Goal: Transaction & Acquisition: Purchase product/service

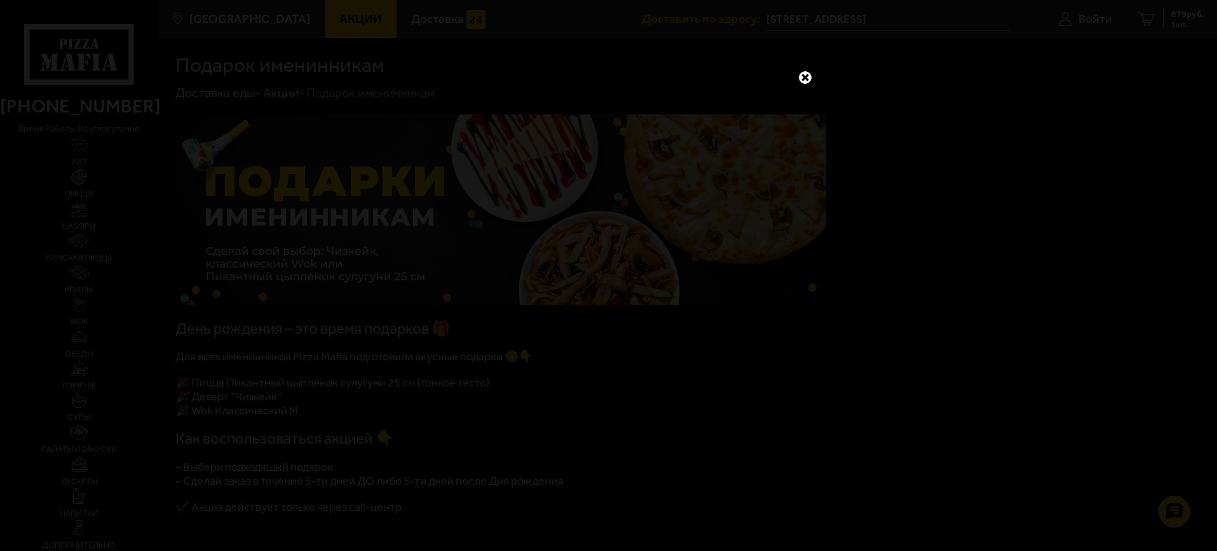
scroll to position [127, 0]
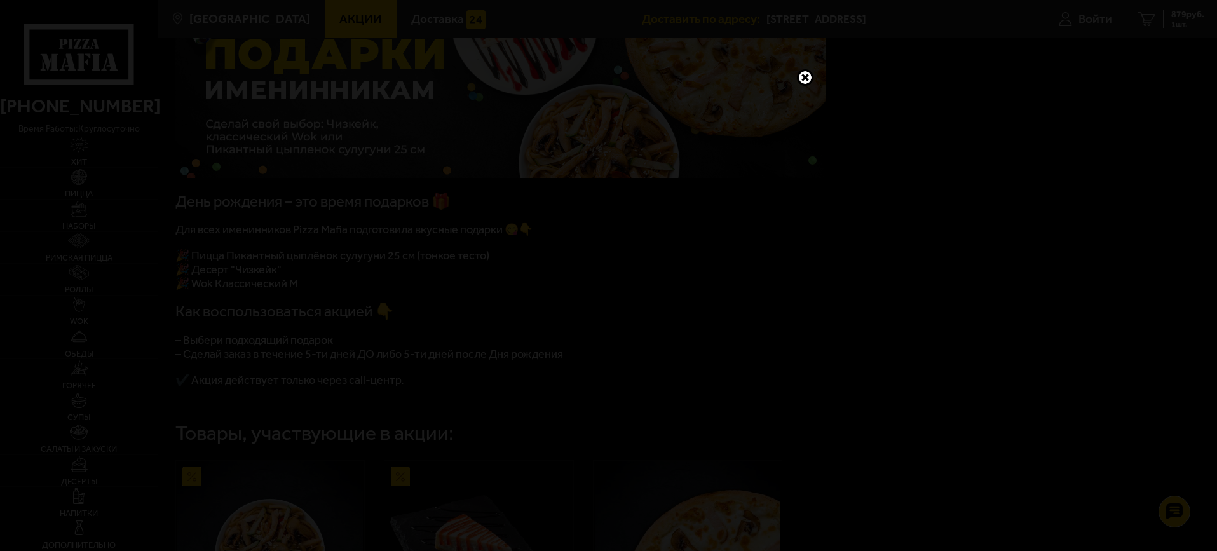
click at [801, 78] on link at bounding box center [805, 77] width 17 height 17
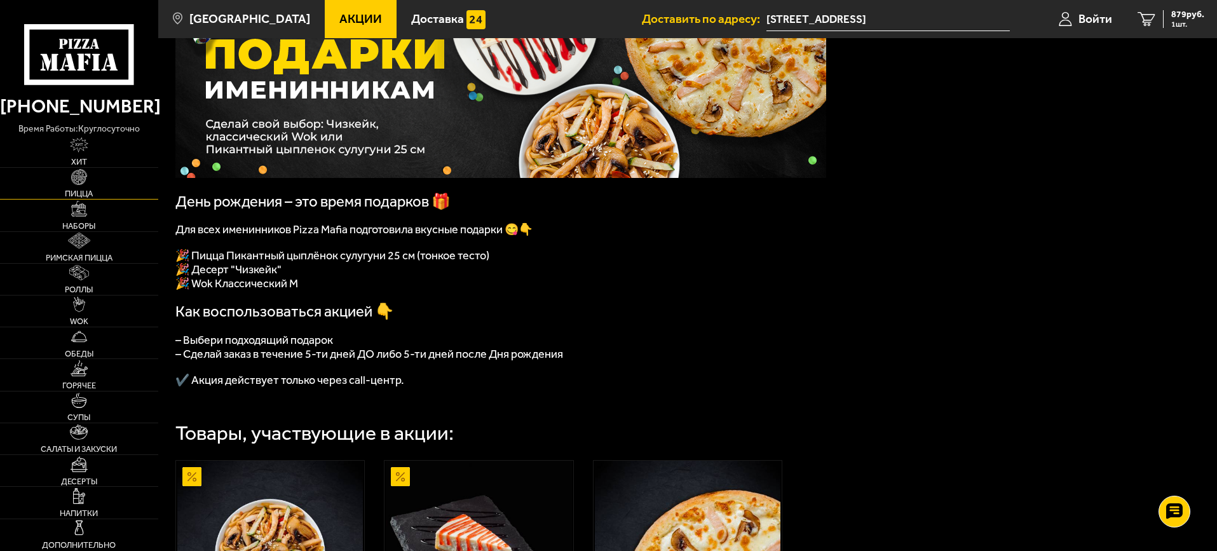
click at [81, 191] on span "Пицца" at bounding box center [79, 193] width 28 height 8
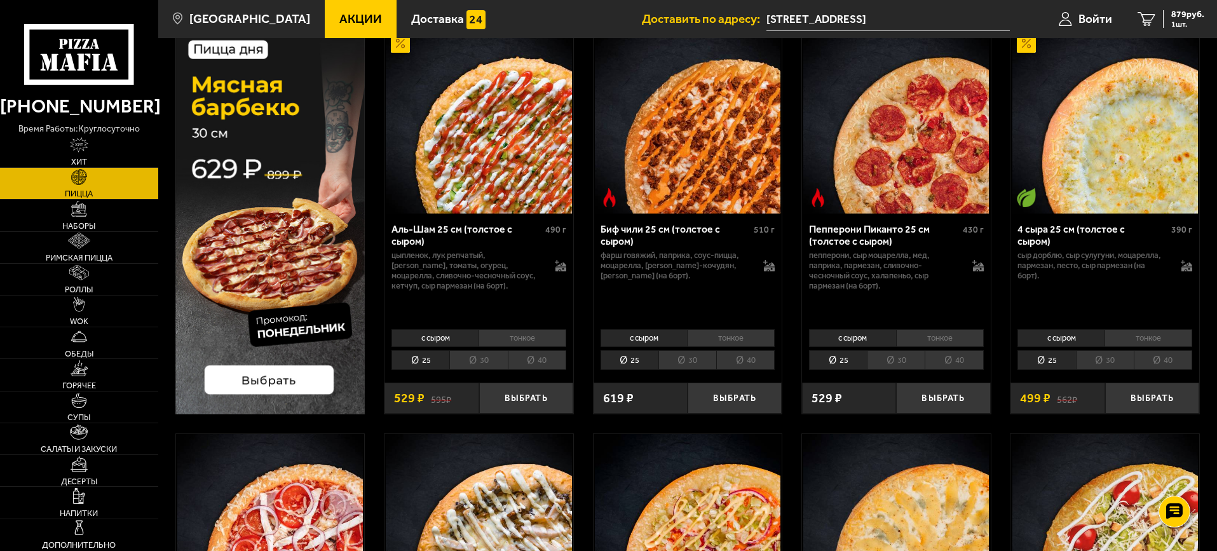
scroll to position [127, 0]
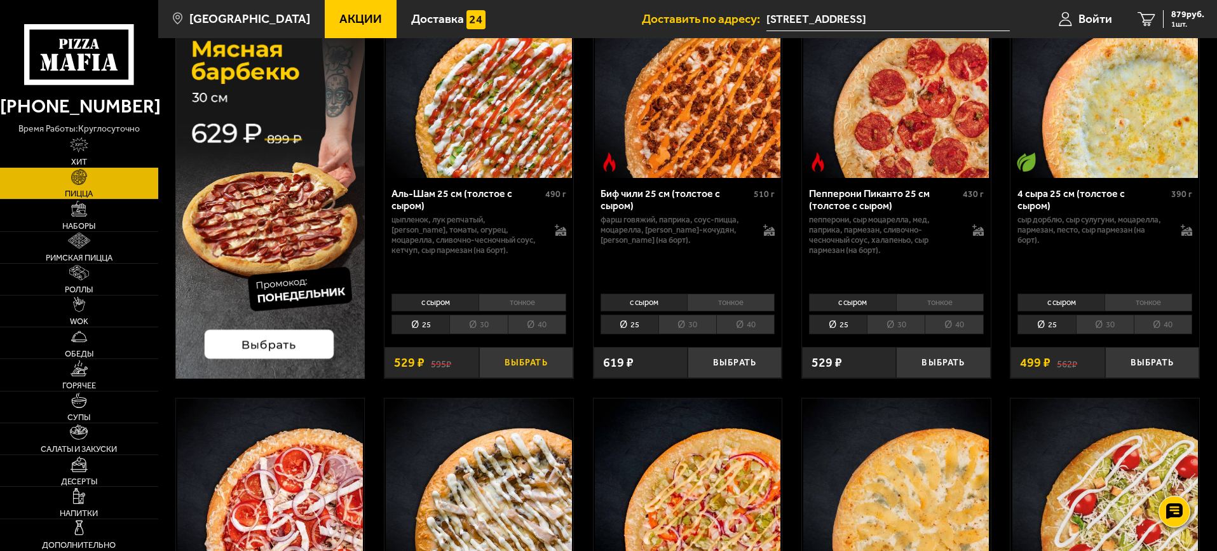
click at [524, 362] on button "Выбрать" at bounding box center [526, 362] width 94 height 31
click at [721, 360] on button "Выбрать" at bounding box center [735, 362] width 94 height 31
click at [949, 367] on button "Выбрать" at bounding box center [943, 362] width 94 height 31
click at [1178, 17] on span "2556 руб." at bounding box center [1185, 14] width 38 height 9
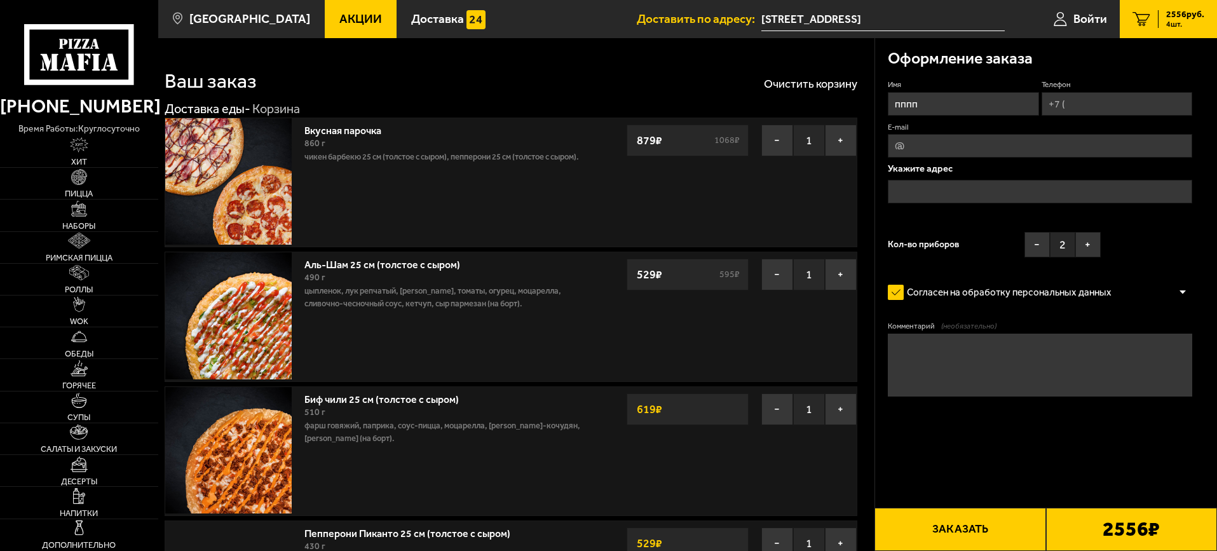
type input "[STREET_ADDRESS]"
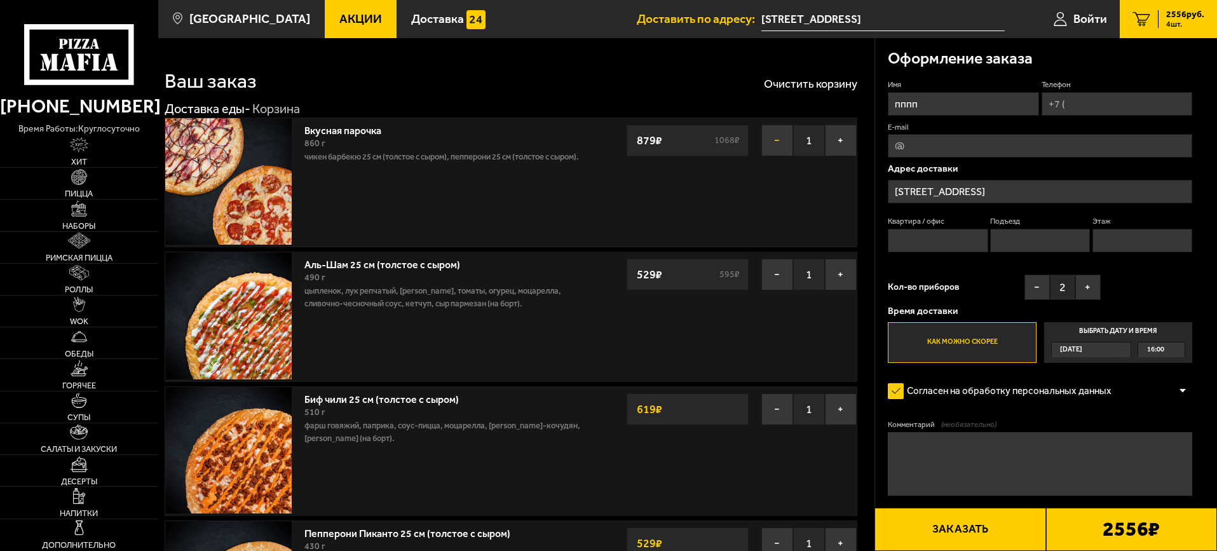
click at [779, 141] on button "−" at bounding box center [777, 141] width 32 height 32
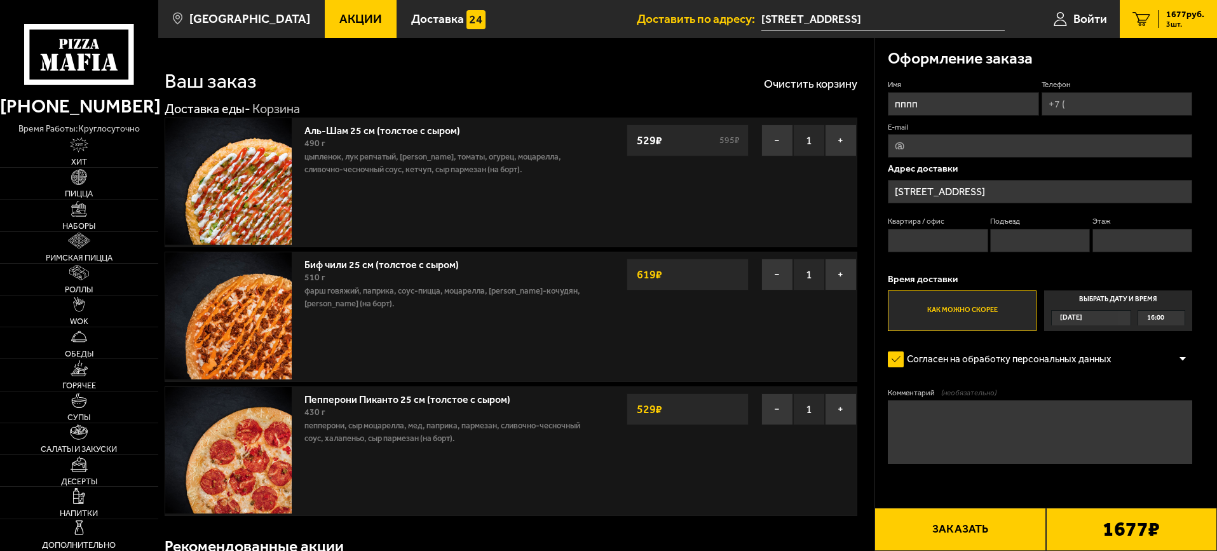
click at [450, 63] on div "Ваш заказ Очистить корзину" at bounding box center [511, 72] width 693 height 37
click at [339, 18] on span "Акции" at bounding box center [360, 19] width 43 height 12
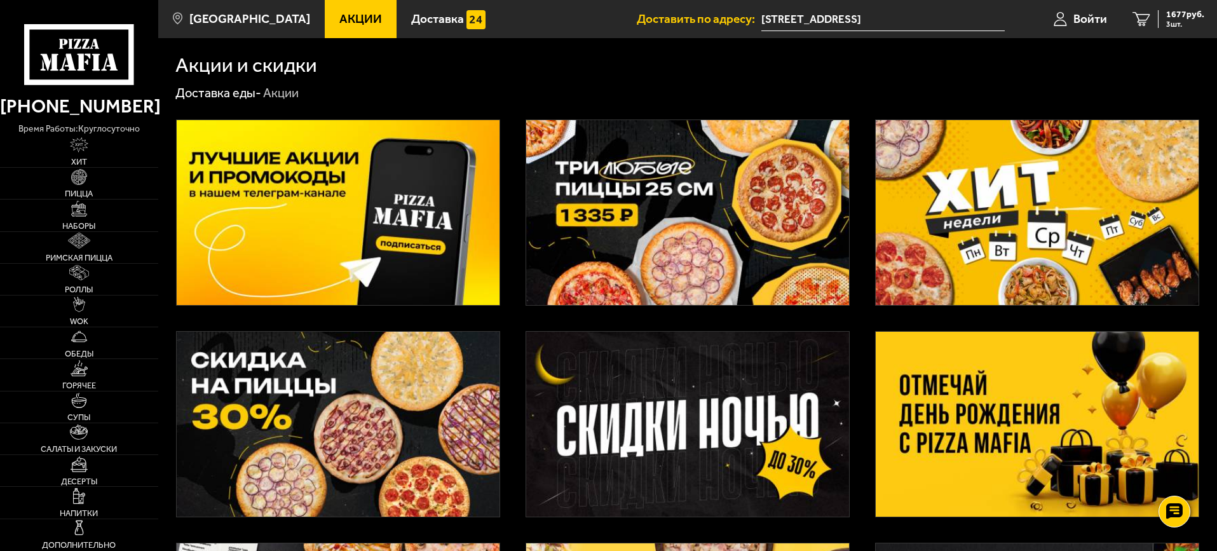
click at [487, 55] on div "Акции и скидки" at bounding box center [687, 56] width 1024 height 37
click at [656, 229] on img at bounding box center [687, 212] width 323 height 185
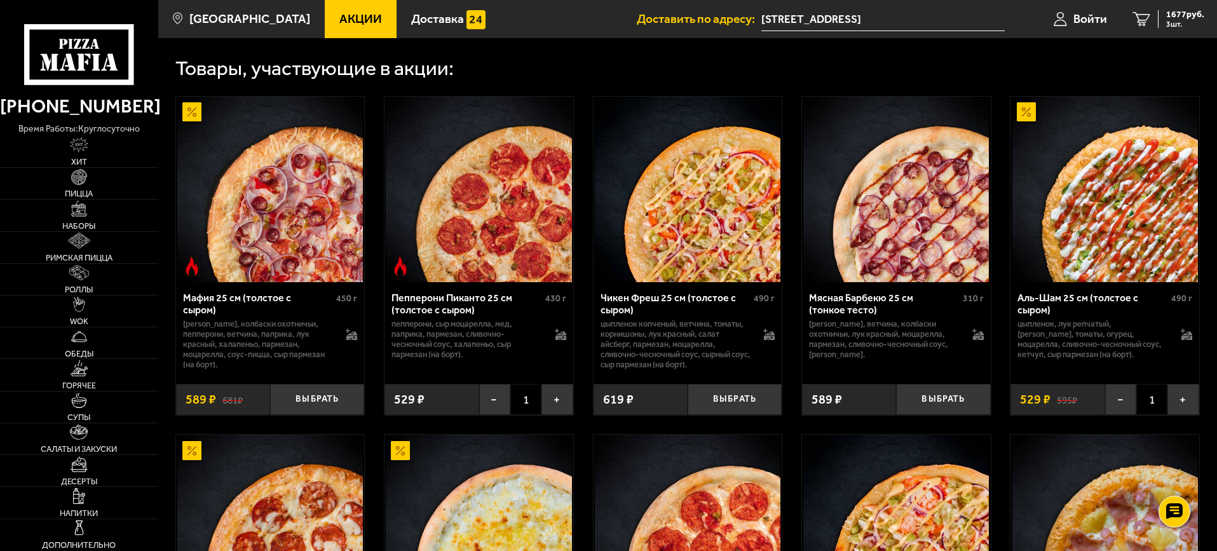
scroll to position [636, 0]
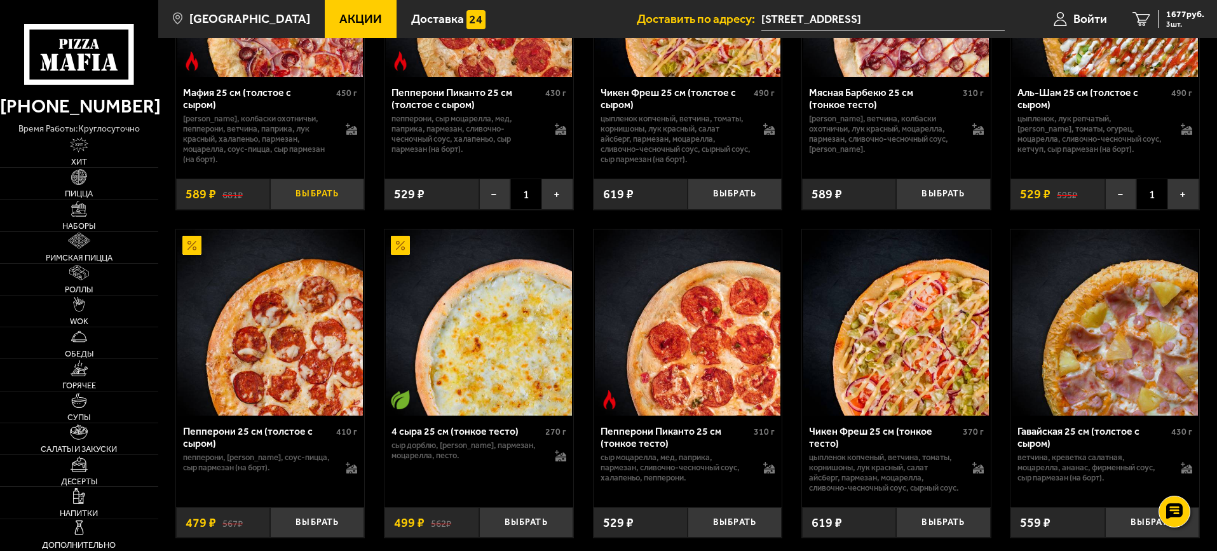
click at [313, 198] on button "Выбрать" at bounding box center [317, 194] width 94 height 31
click at [745, 195] on button "Выбрать" at bounding box center [735, 194] width 94 height 31
click at [1169, 11] on span "2266 руб." at bounding box center [1185, 14] width 38 height 9
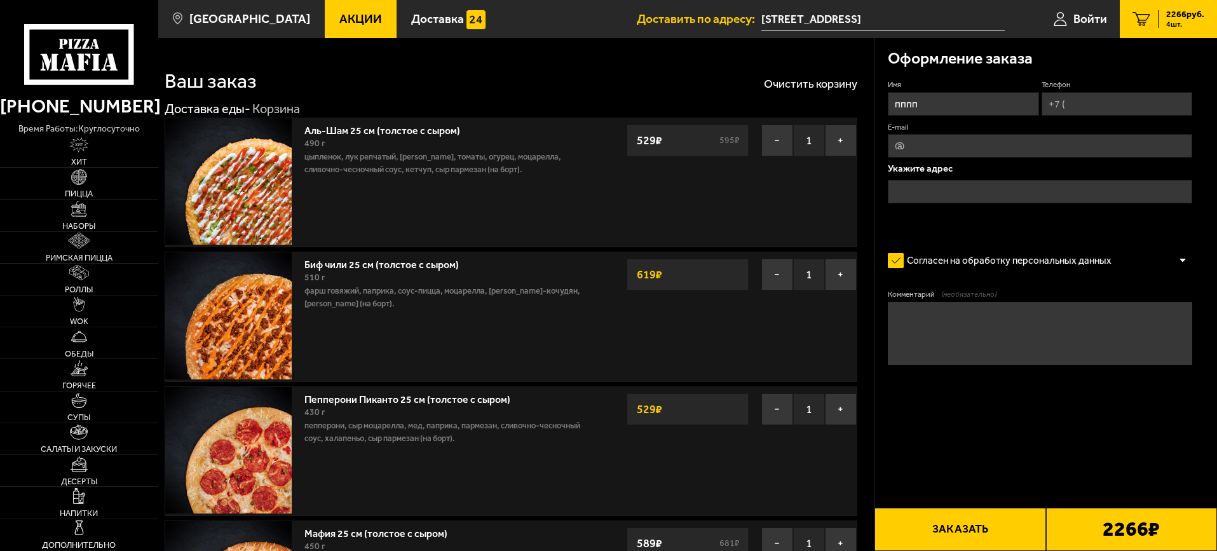
type input "[STREET_ADDRESS]"
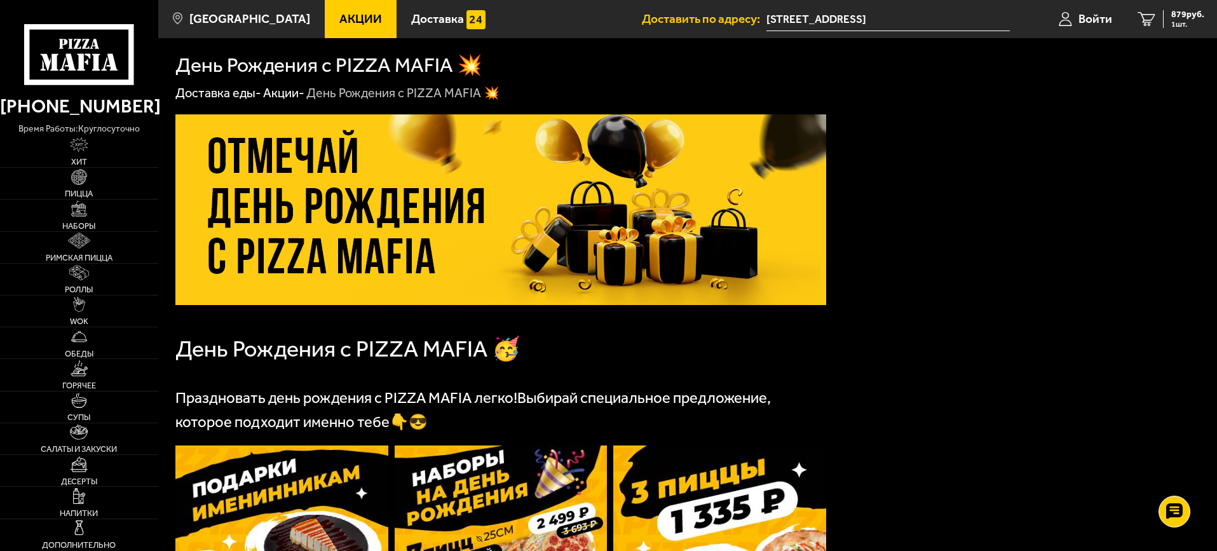
scroll to position [346, 0]
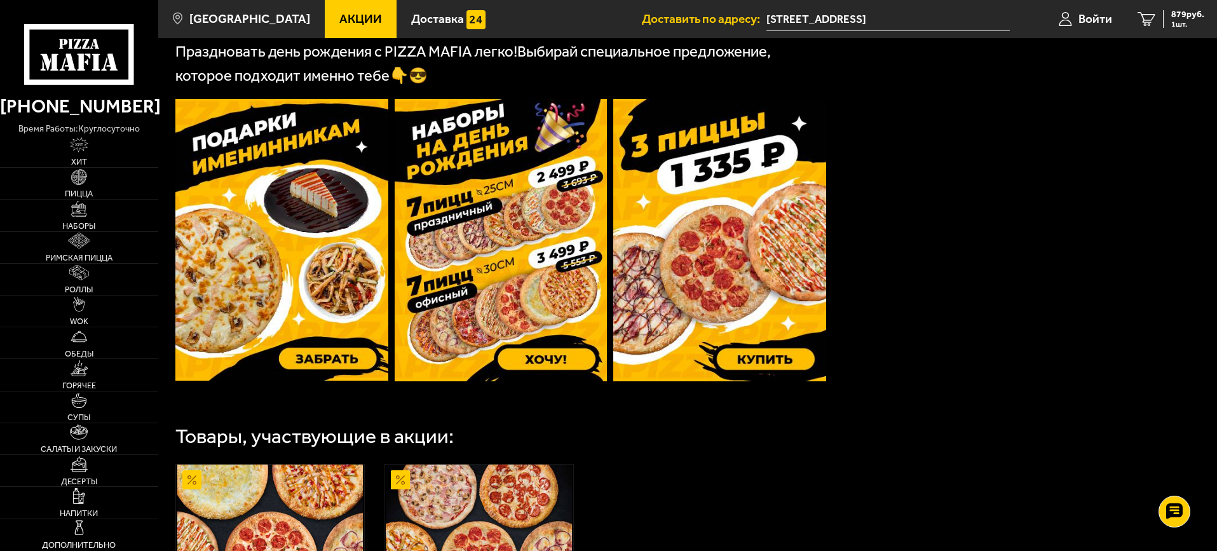
click at [89, 62] on icon at bounding box center [78, 54] width 109 height 60
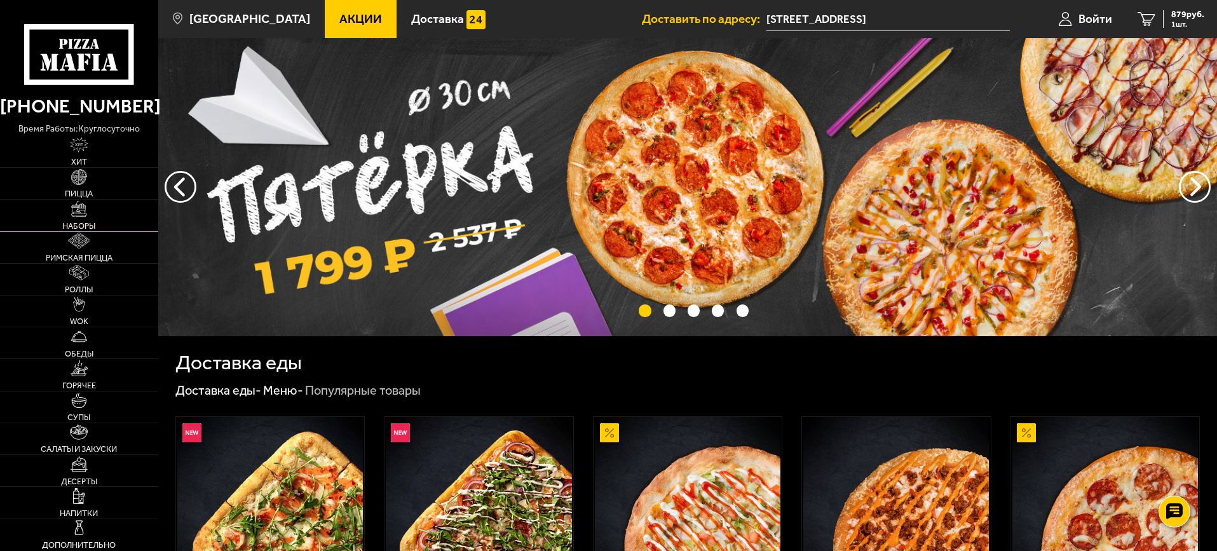
click at [88, 212] on link "Наборы" at bounding box center [79, 215] width 158 height 31
